Goal: Transaction & Acquisition: Purchase product/service

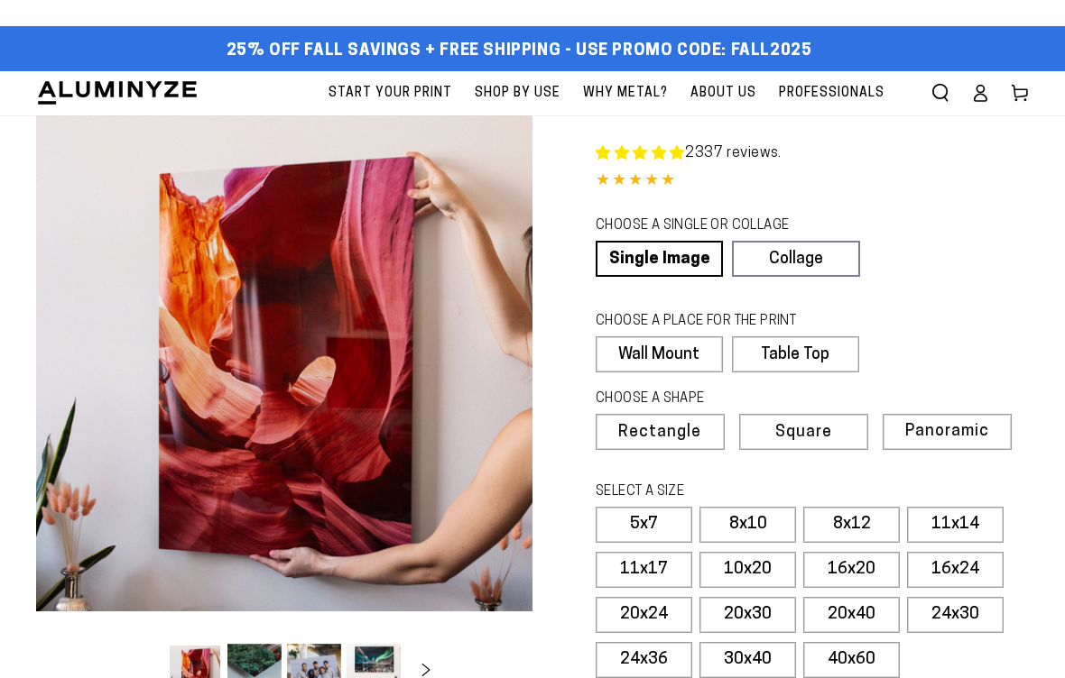
select select "**********"
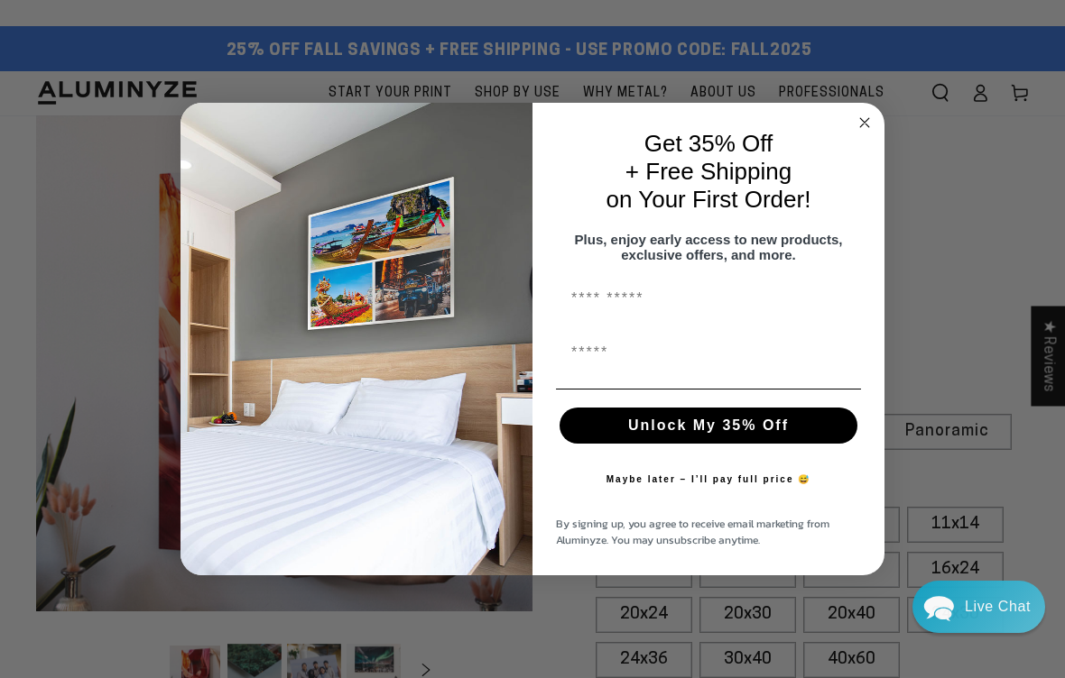
click at [863, 119] on icon "Close dialog" at bounding box center [864, 122] width 9 height 9
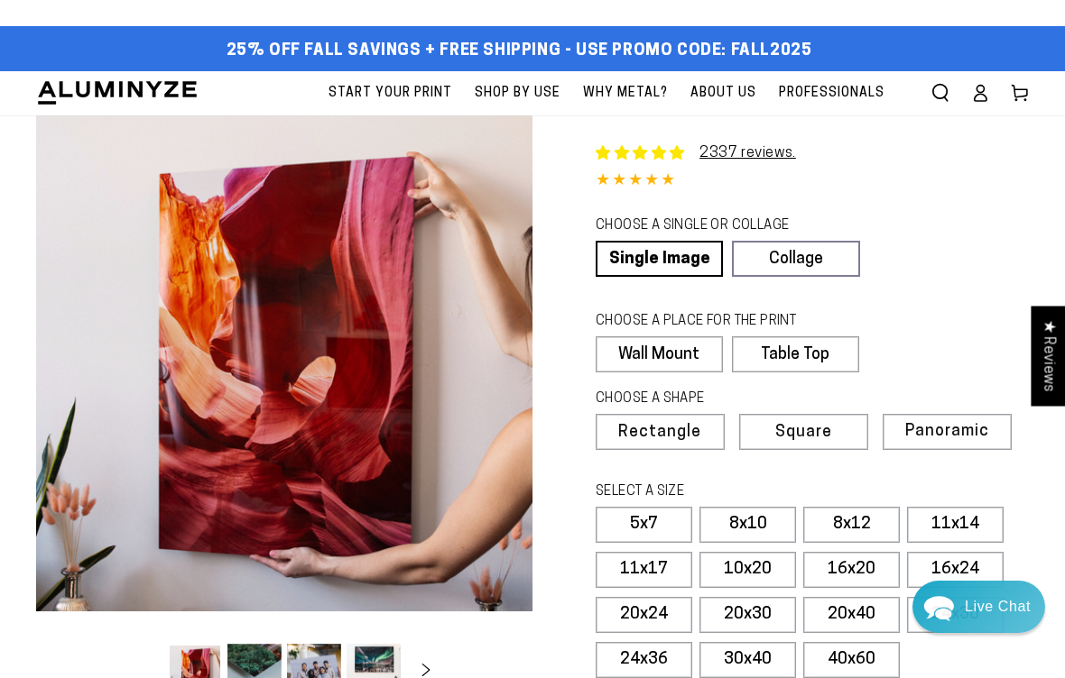
click at [672, 265] on link "Single Image" at bounding box center [658, 259] width 127 height 36
click at [761, 524] on label "8x10" at bounding box center [747, 525] width 97 height 36
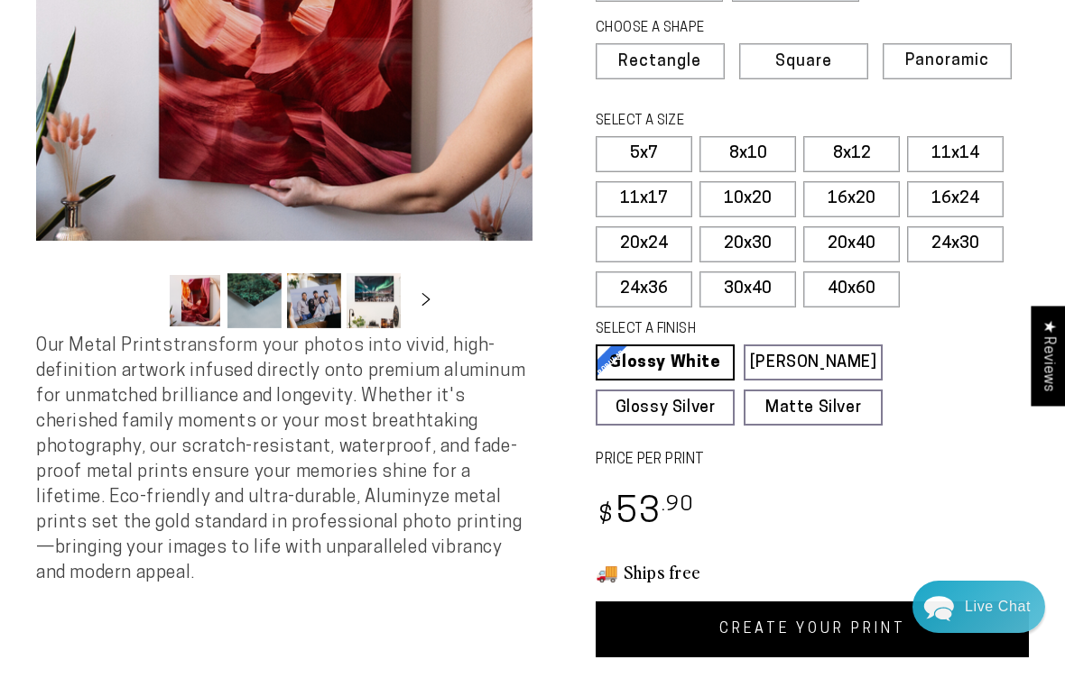
scroll to position [376, 0]
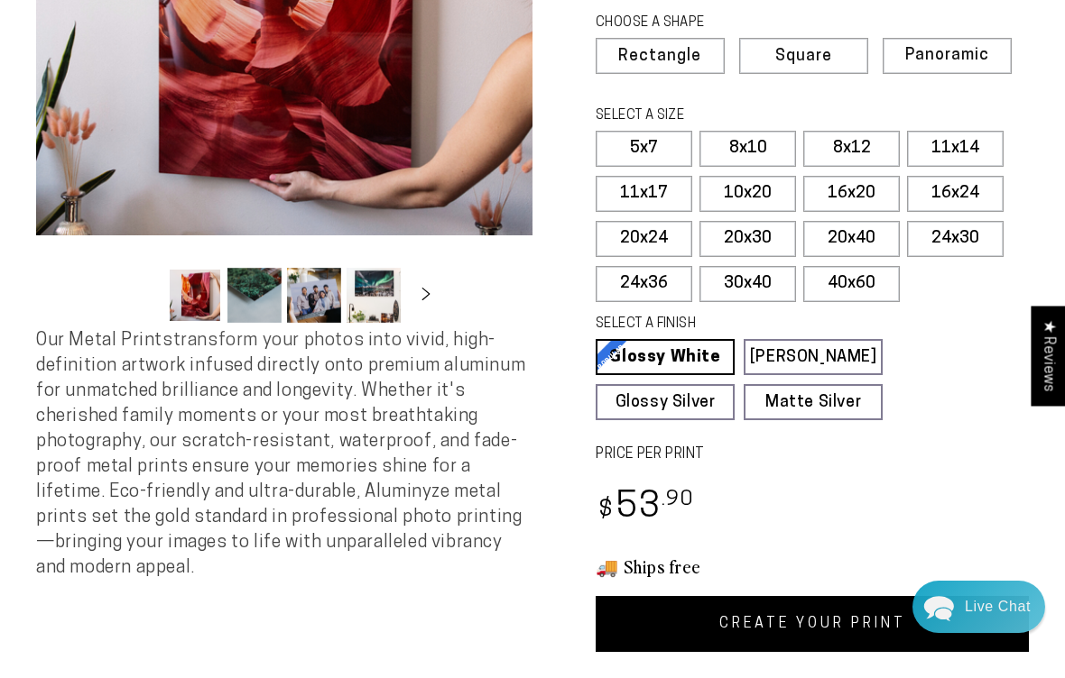
click at [827, 353] on link "Matte White Matte White Our matte white surface offers a flatter tone and sligh…" at bounding box center [812, 357] width 139 height 36
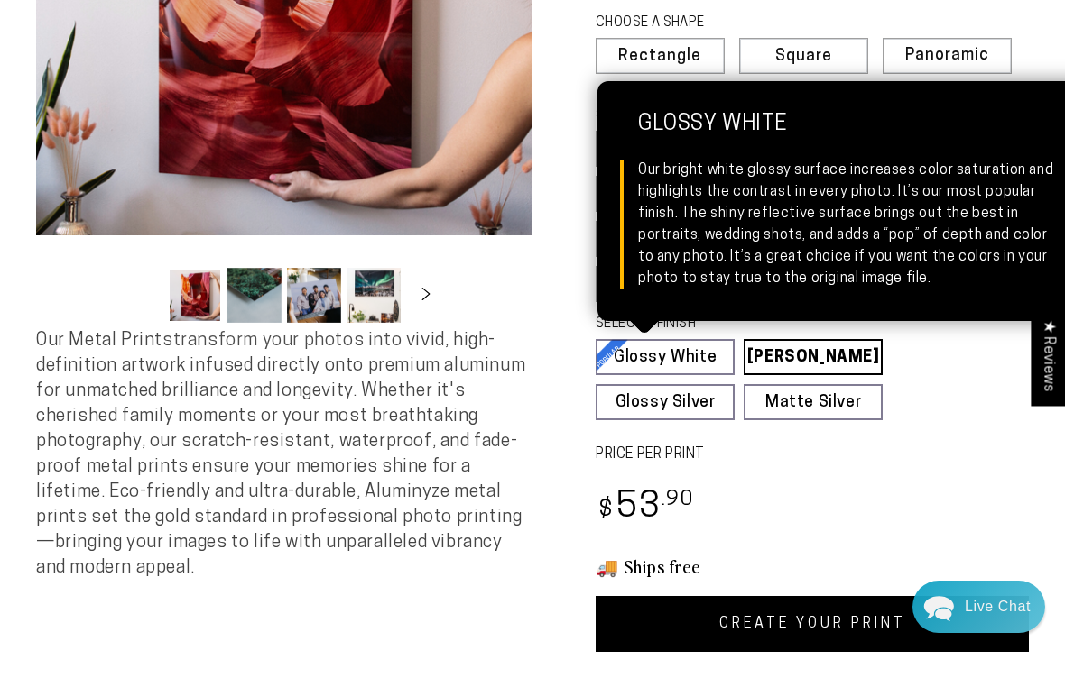
click at [695, 353] on link "Glossy White Glossy White Our bright white glossy surface increases color satur…" at bounding box center [664, 357] width 139 height 36
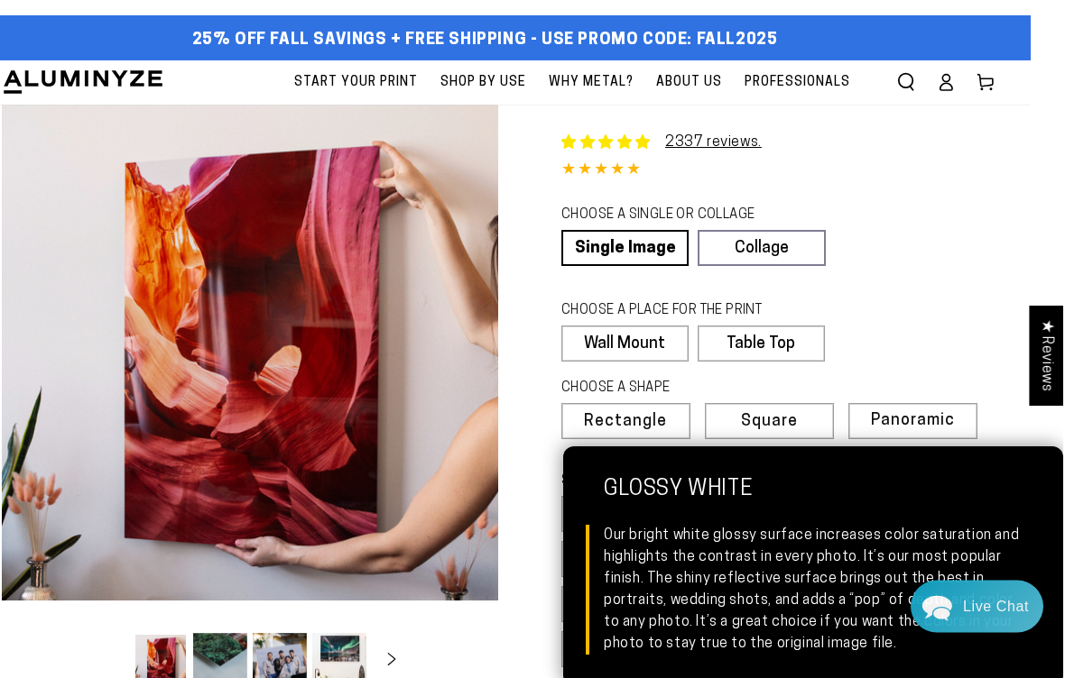
scroll to position [0, 32]
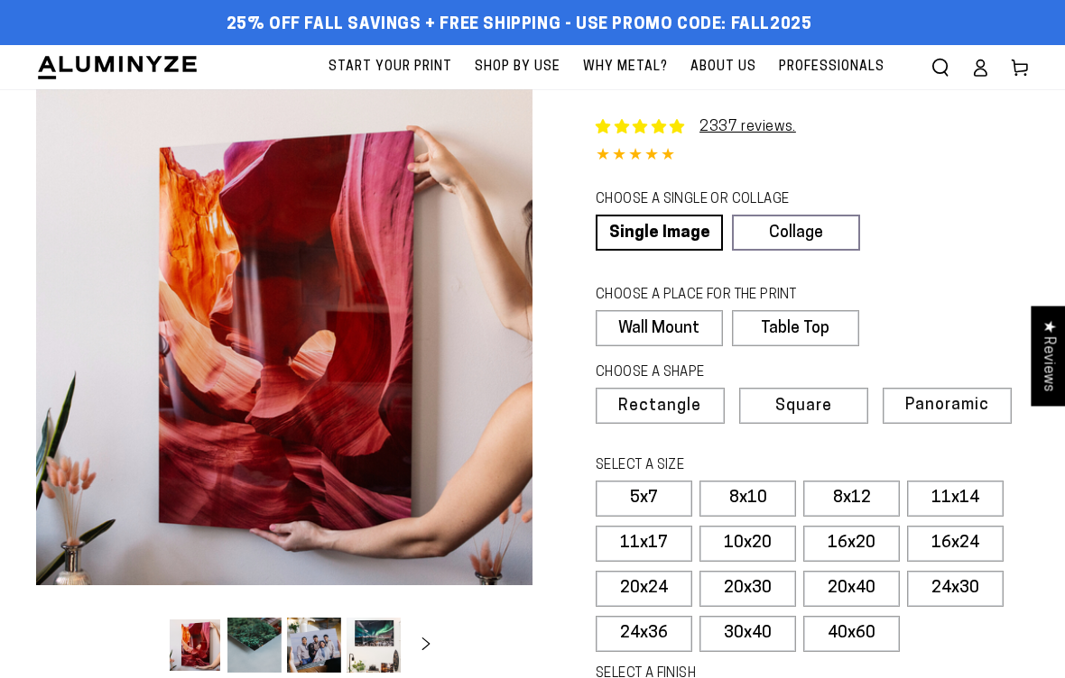
select select "**********"
click at [761, 497] on label "8x10" at bounding box center [747, 499] width 97 height 36
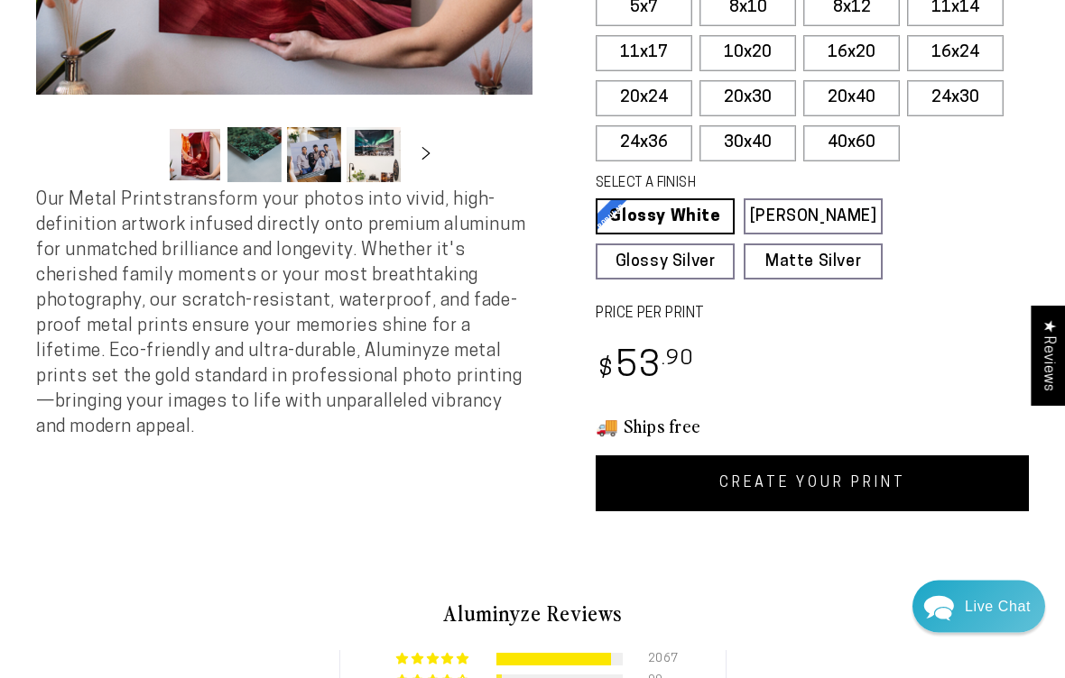
scroll to position [492, 0]
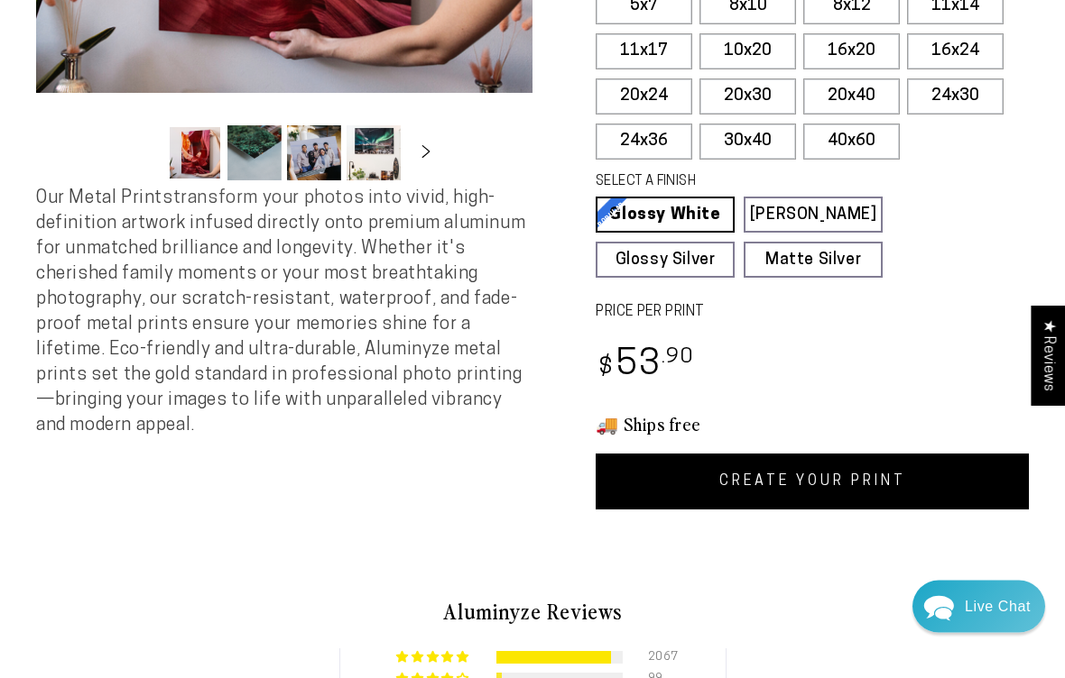
click at [832, 481] on link "CREATE YOUR PRINT" at bounding box center [811, 483] width 433 height 56
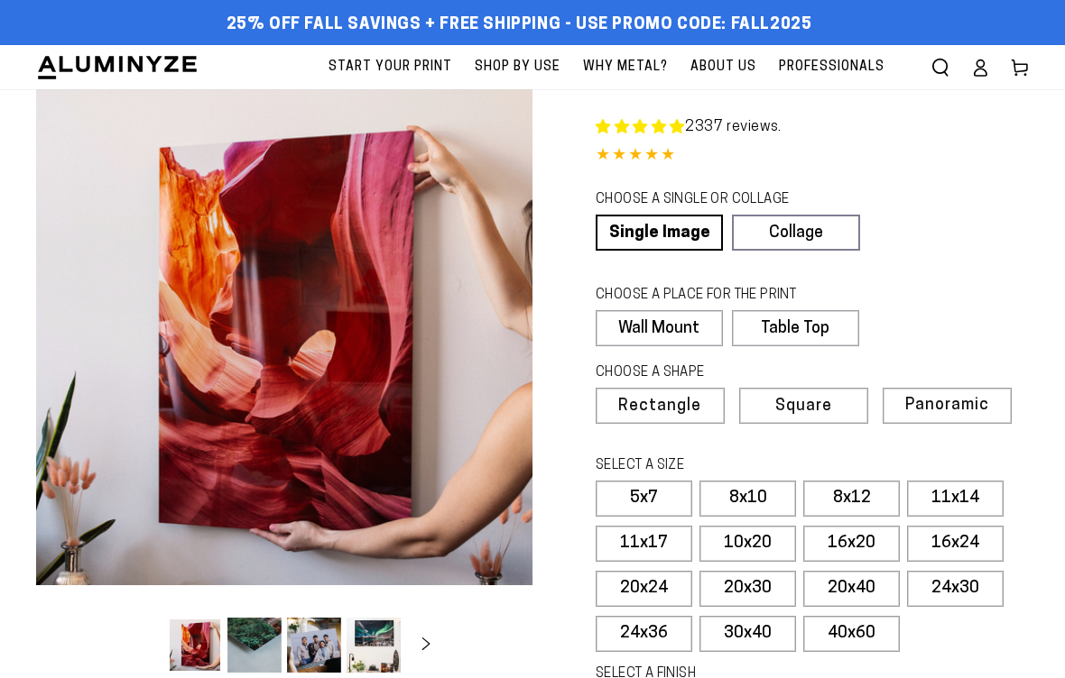
select select "**********"
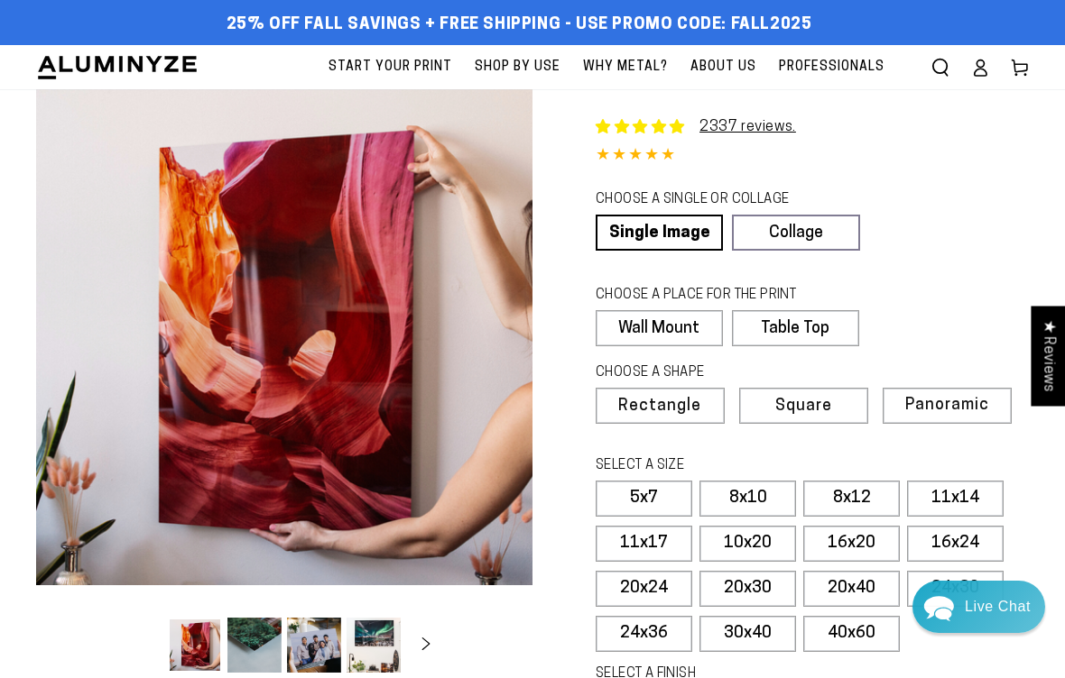
click at [659, 236] on link "Single Image" at bounding box center [658, 233] width 127 height 36
click at [751, 494] on label "8x10" at bounding box center [747, 499] width 97 height 36
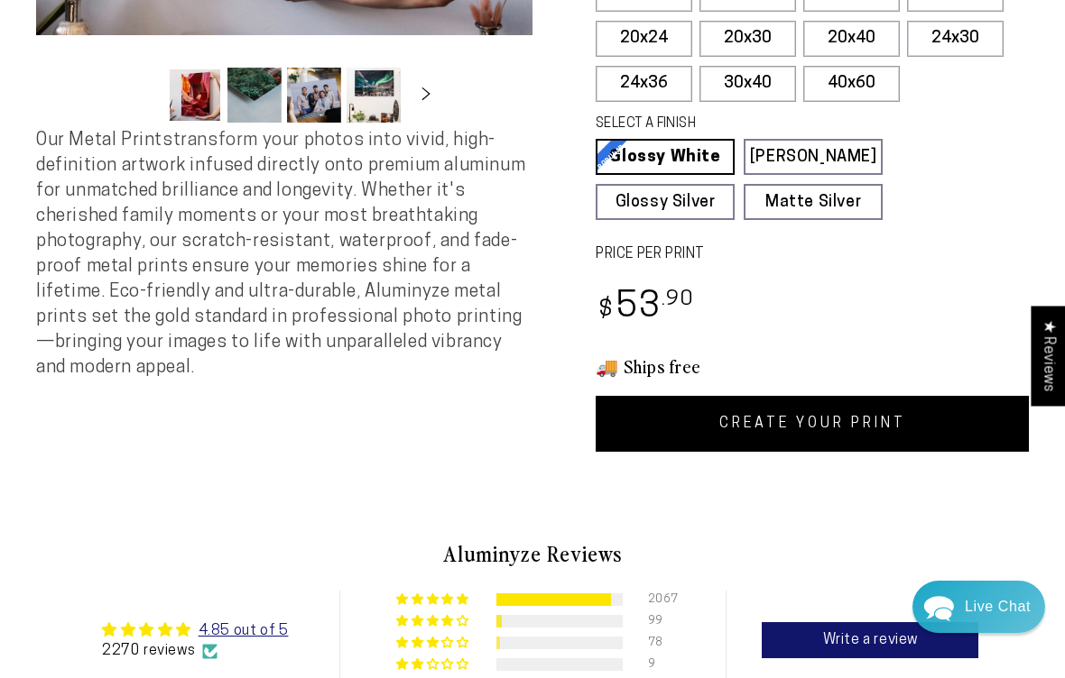
scroll to position [561, 0]
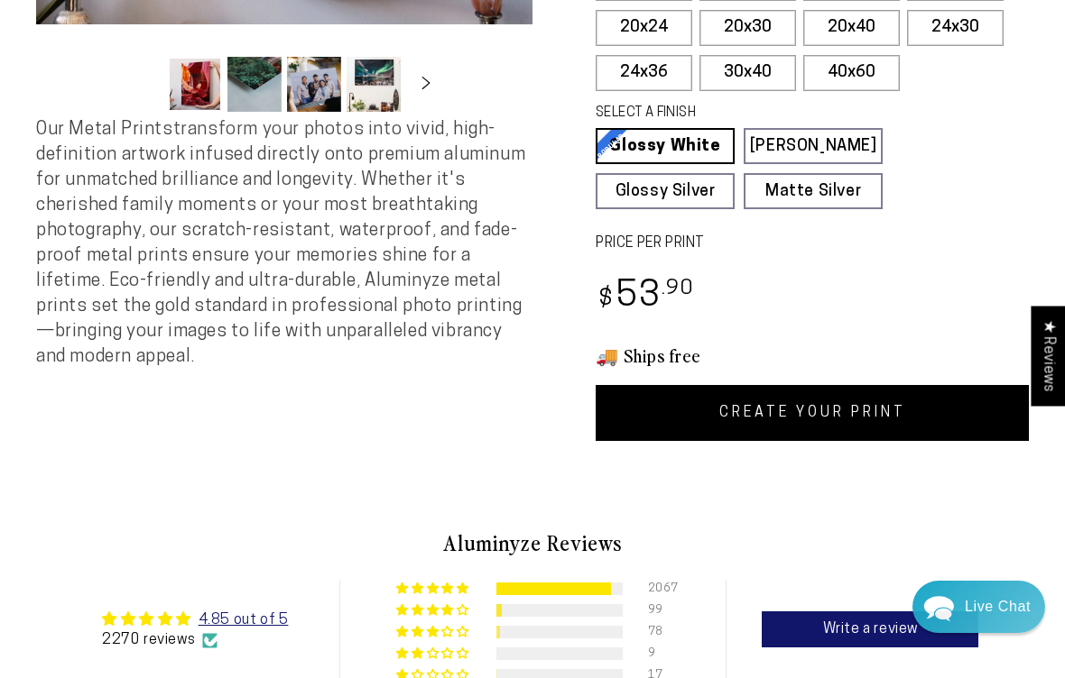
click at [827, 412] on link "CREATE YOUR PRINT" at bounding box center [811, 413] width 433 height 56
